Goal: Information Seeking & Learning: Learn about a topic

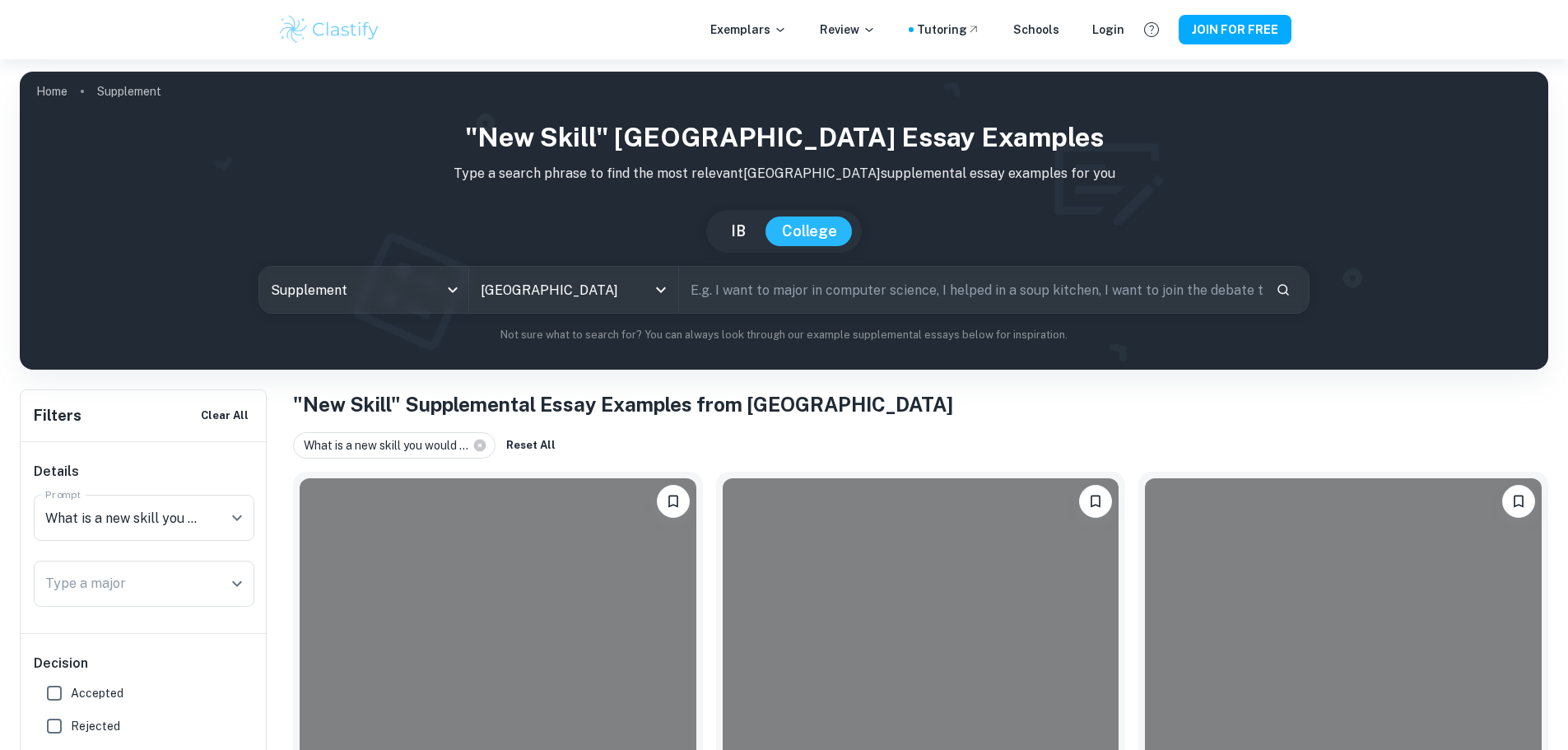
scroll to position [494, 0]
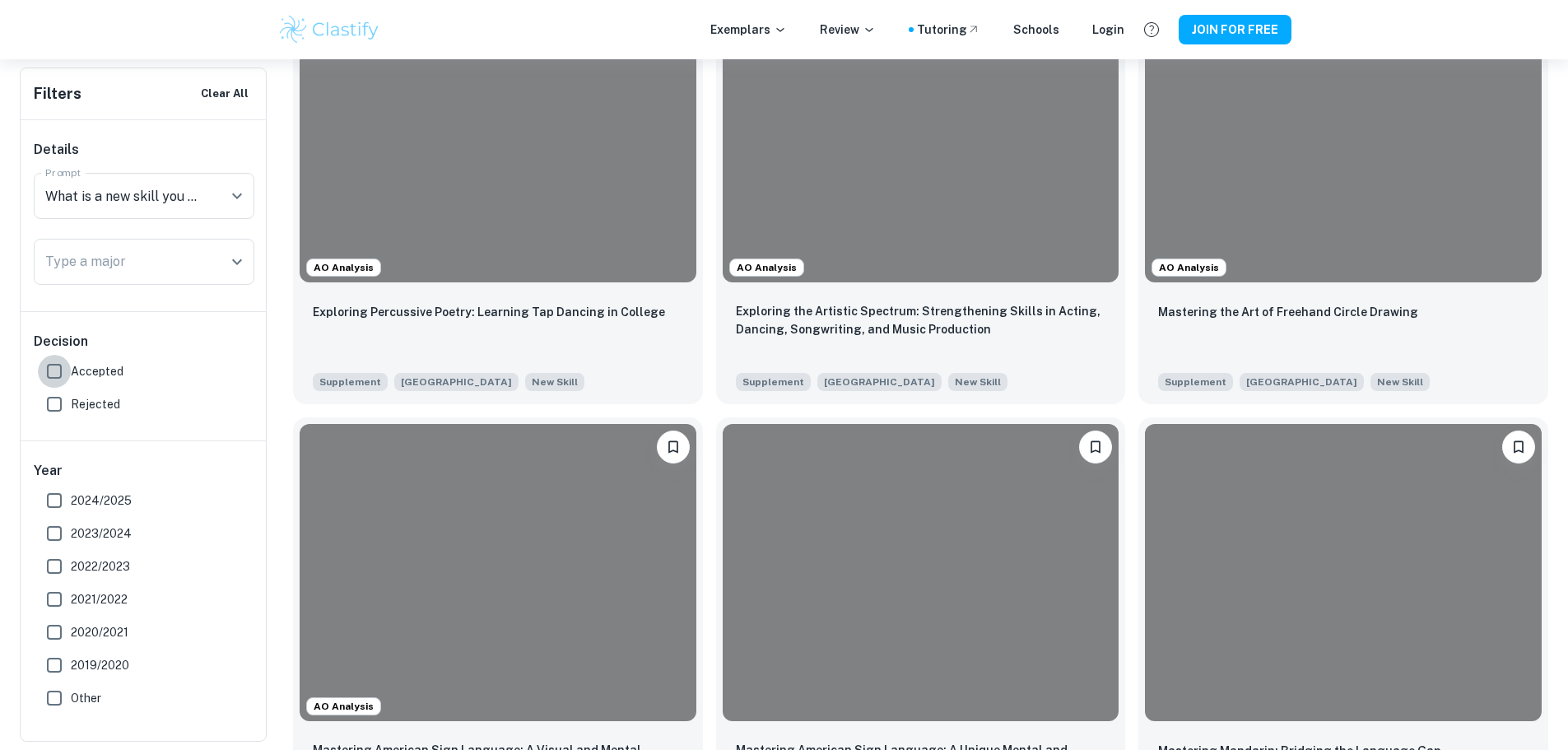
click at [58, 370] on input "Accepted" at bounding box center [55, 372] width 33 height 33
checkbox input "true"
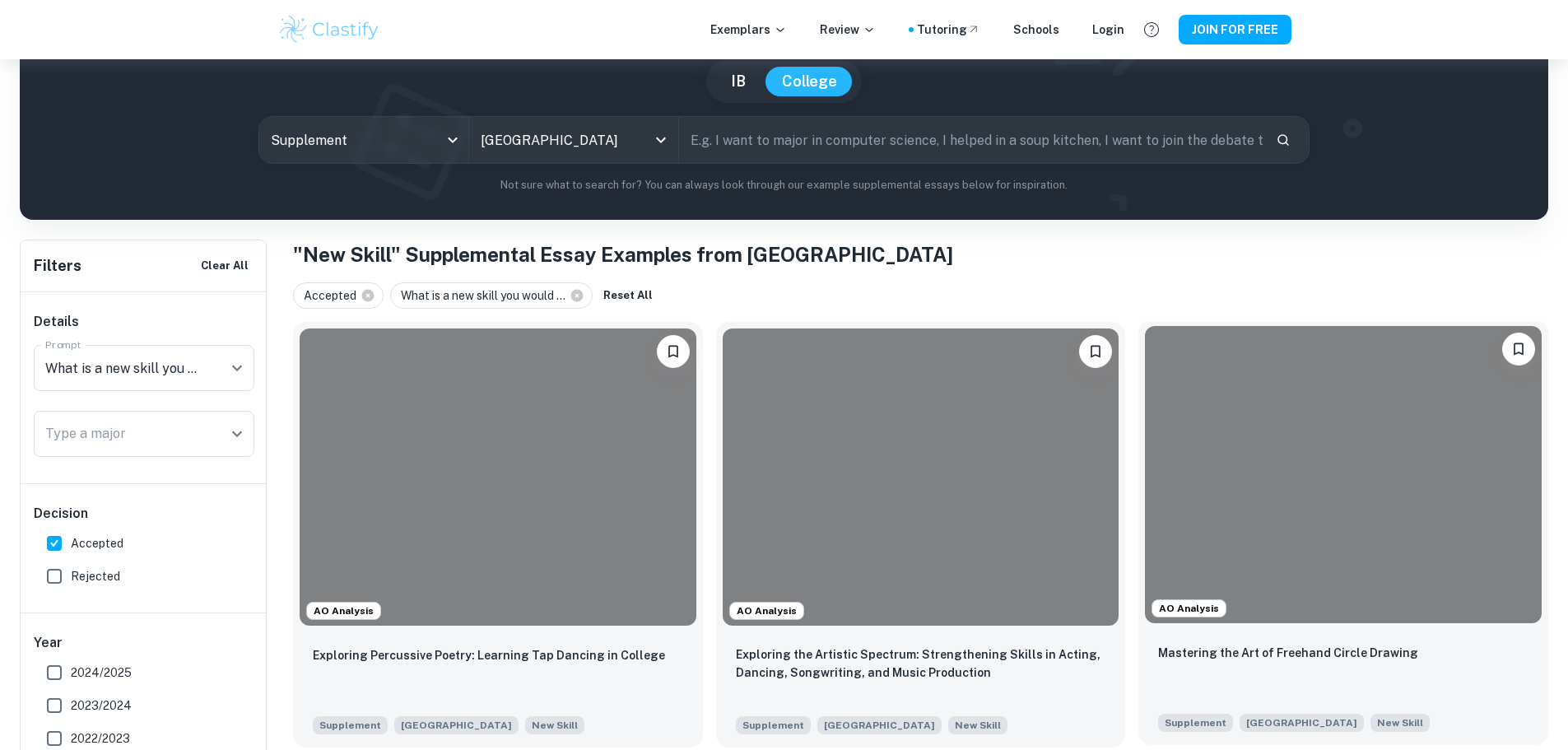
scroll to position [329, 0]
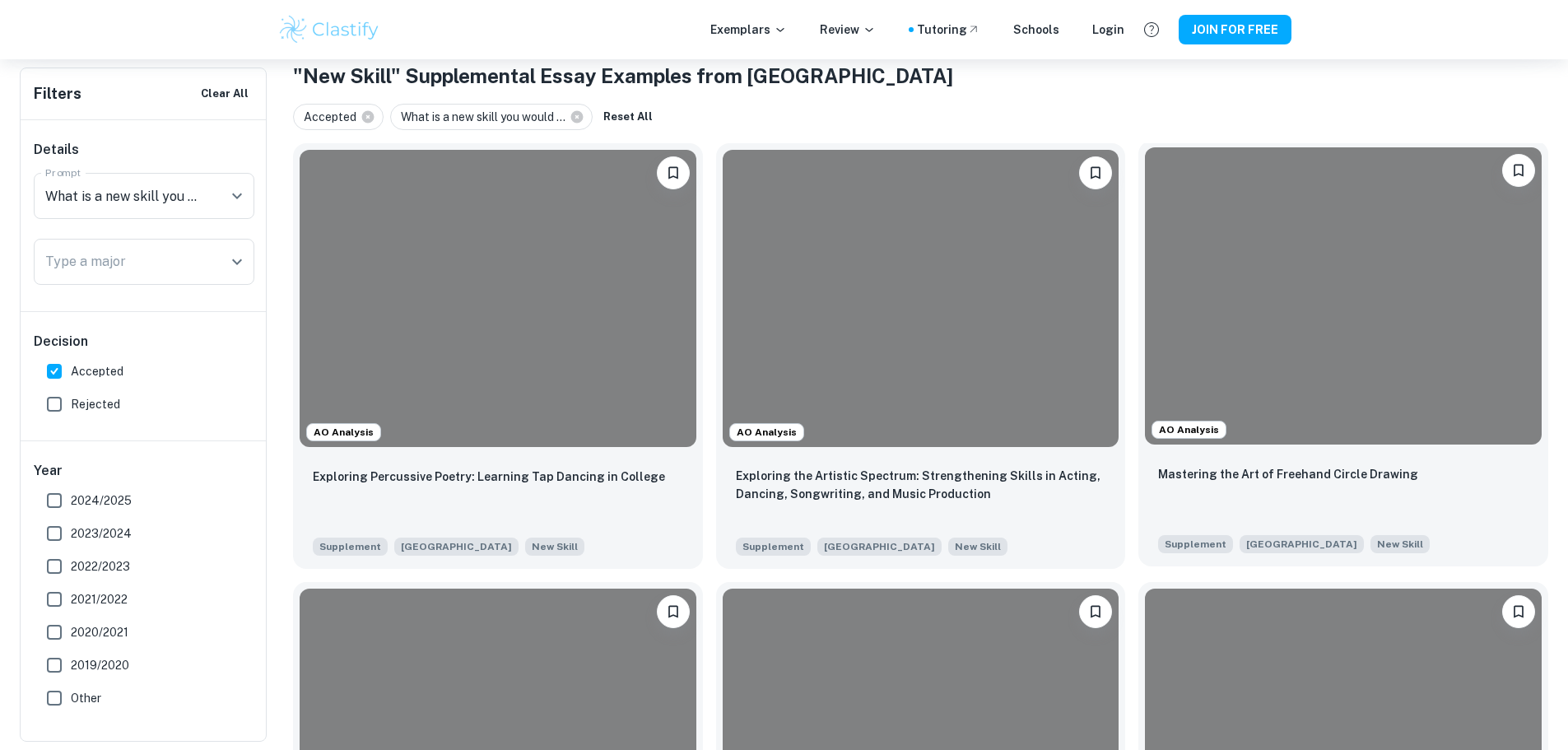
click at [1145, 327] on div at bounding box center [1343, 295] width 397 height 297
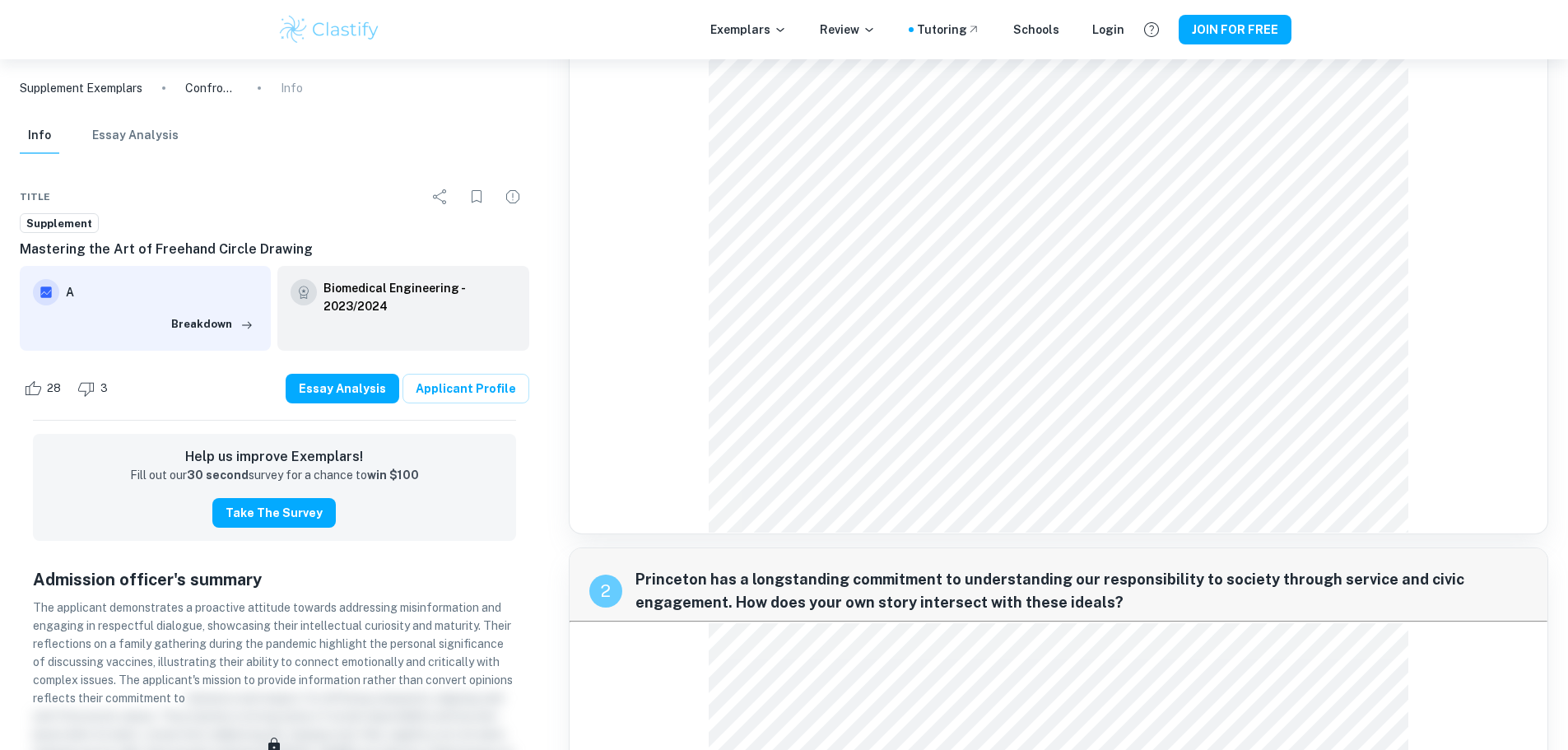
scroll to position [576, 0]
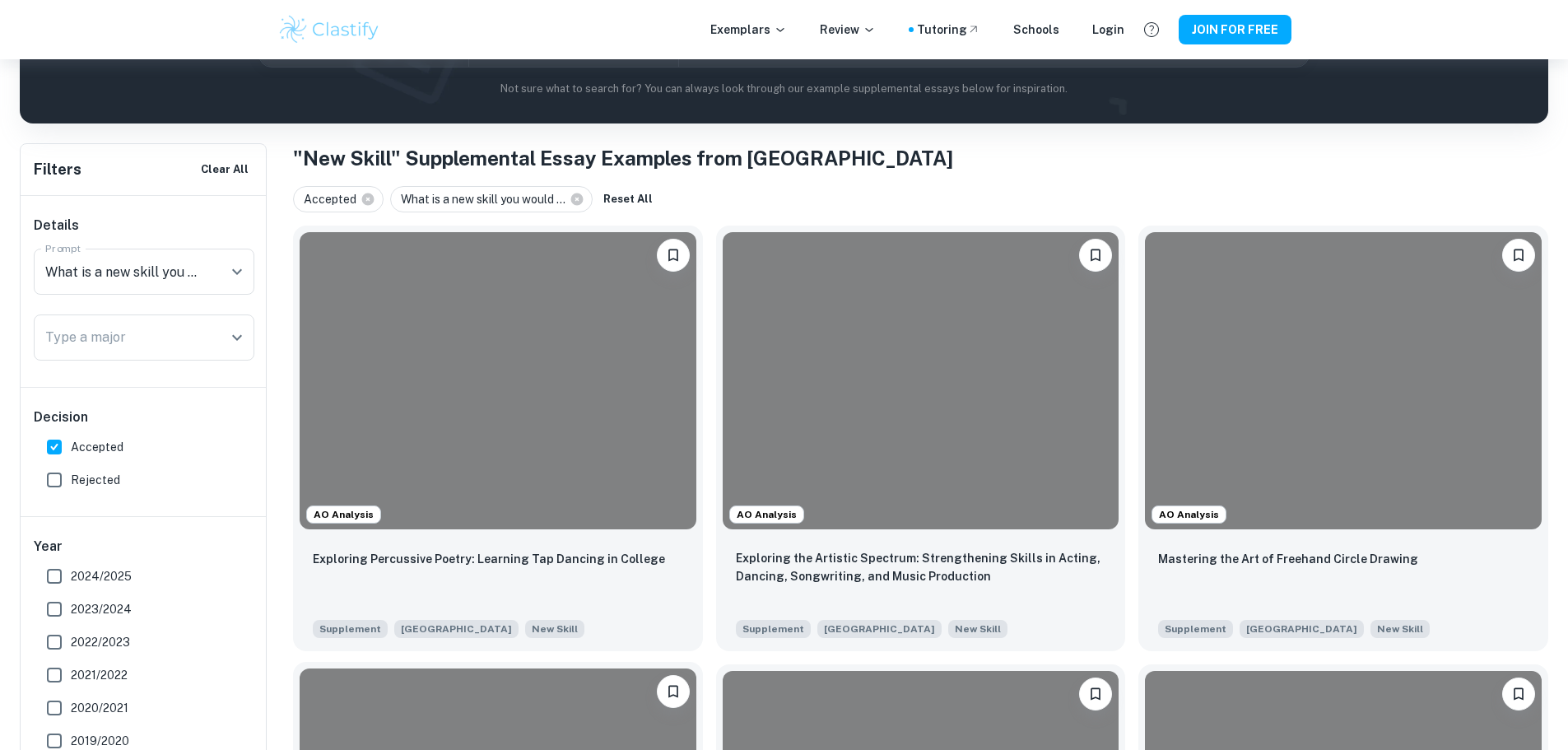
scroll to position [658, 0]
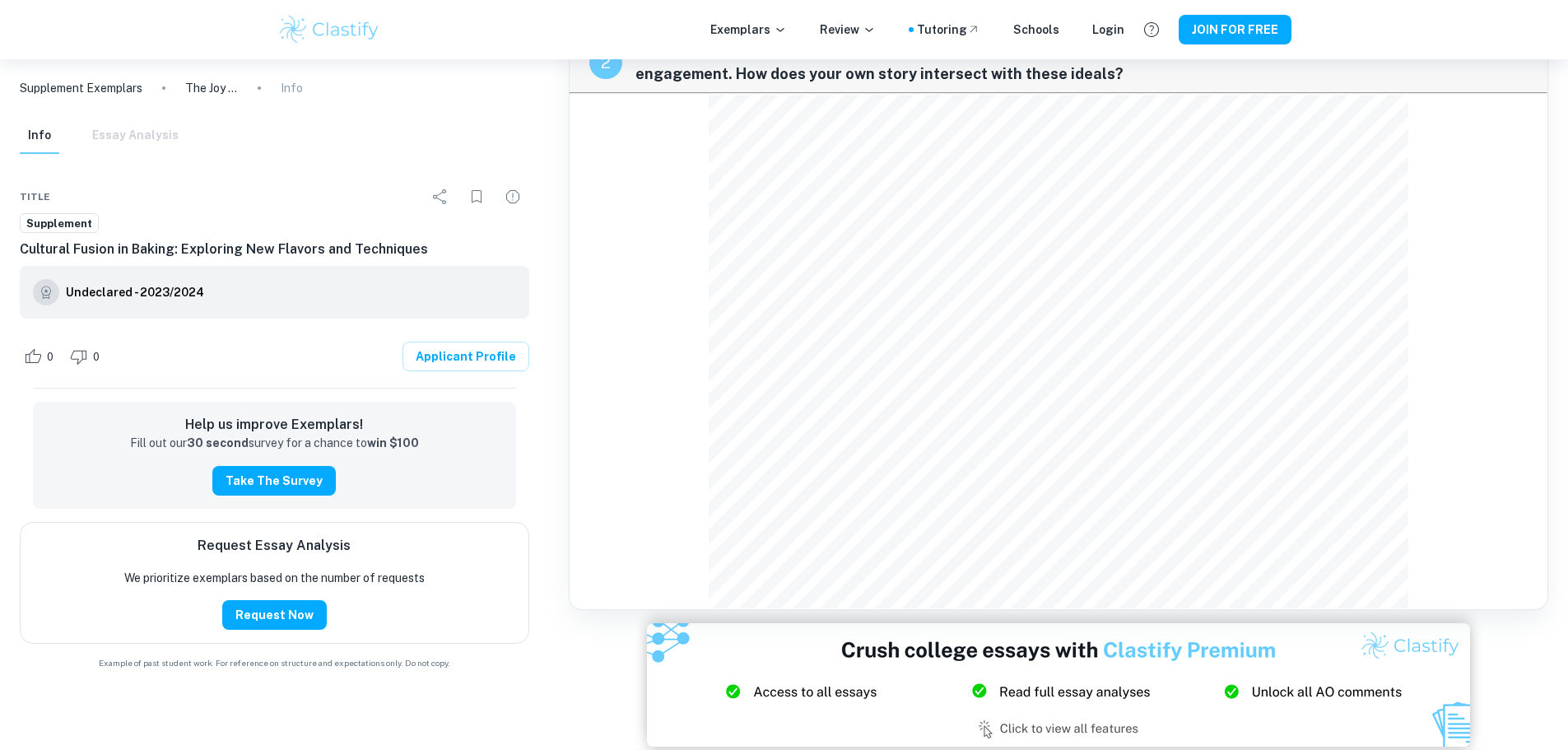
scroll to position [1564, 0]
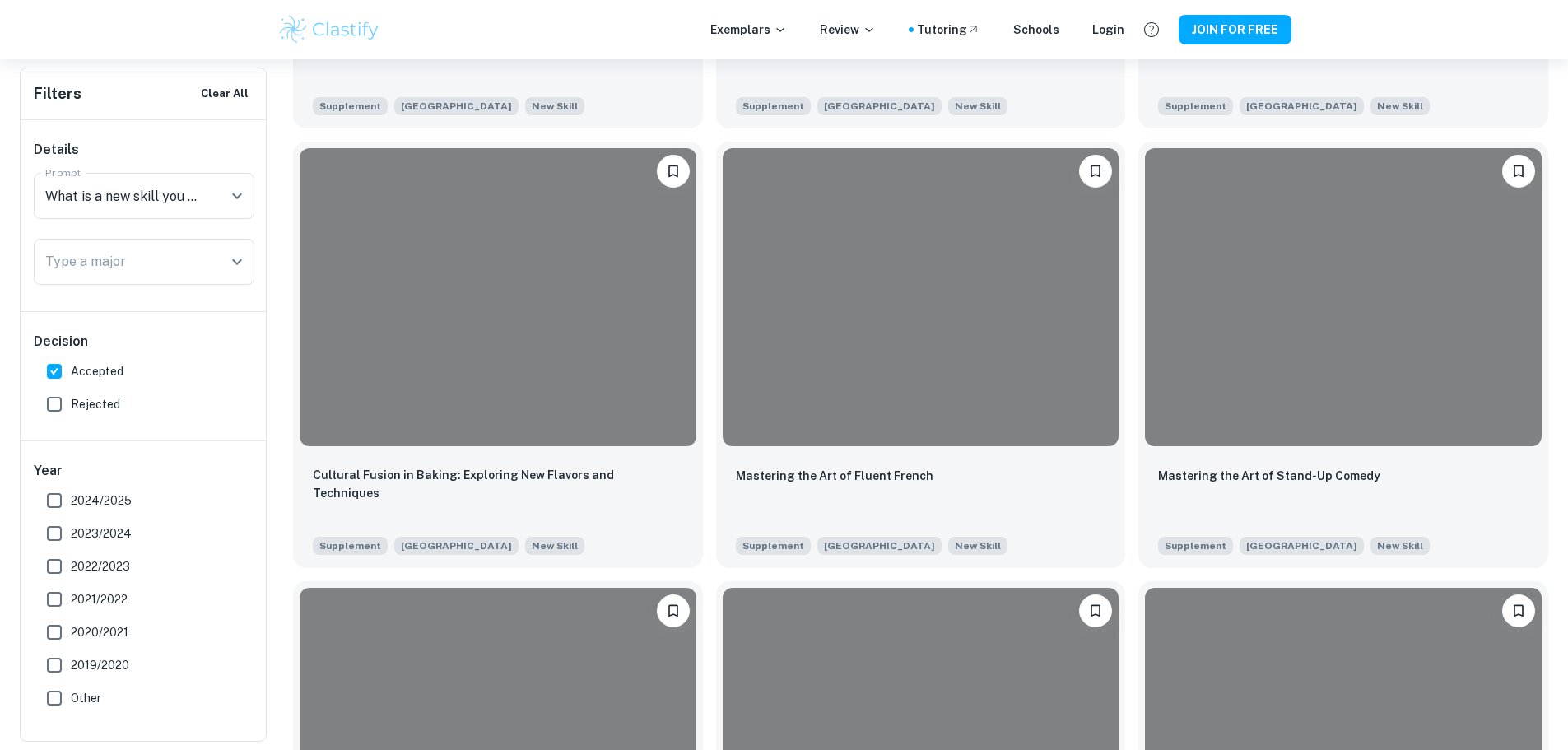
scroll to position [1235, 0]
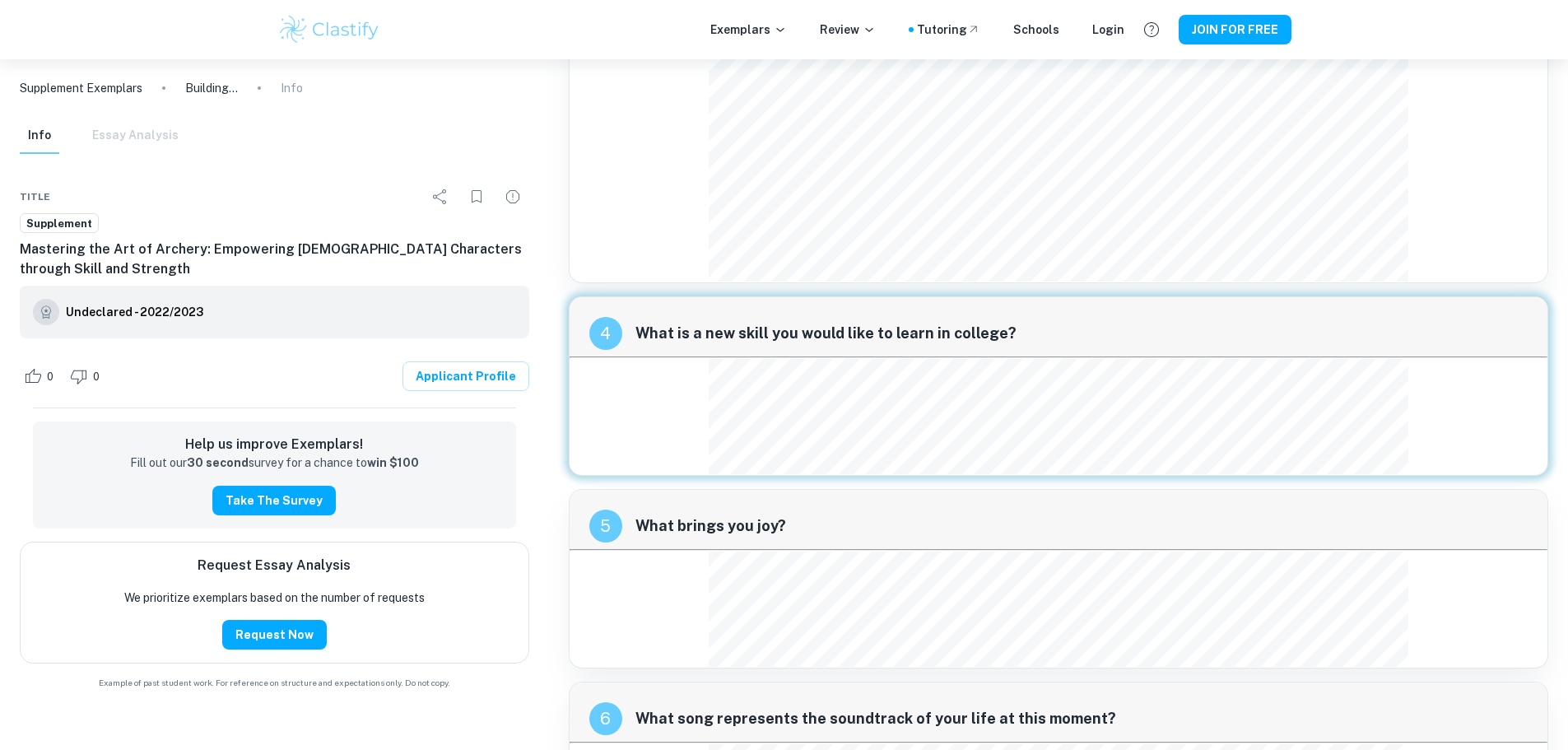
scroll to position [1759, 0]
